Goal: Transaction & Acquisition: Purchase product/service

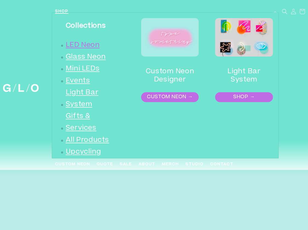
click at [92, 46] on link "LED Neon" at bounding box center [83, 45] width 34 height 12
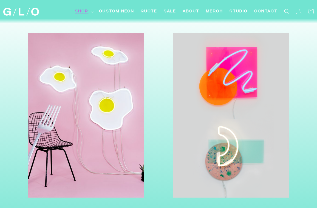
scroll to position [1153, 0]
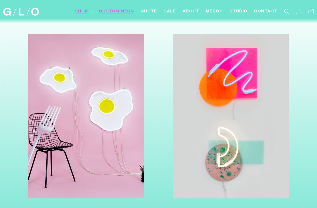
click at [124, 13] on span "Custom Neon" at bounding box center [116, 12] width 35 height 6
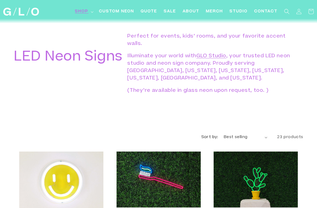
scroll to position [0, 0]
